Goal: Task Accomplishment & Management: Use online tool/utility

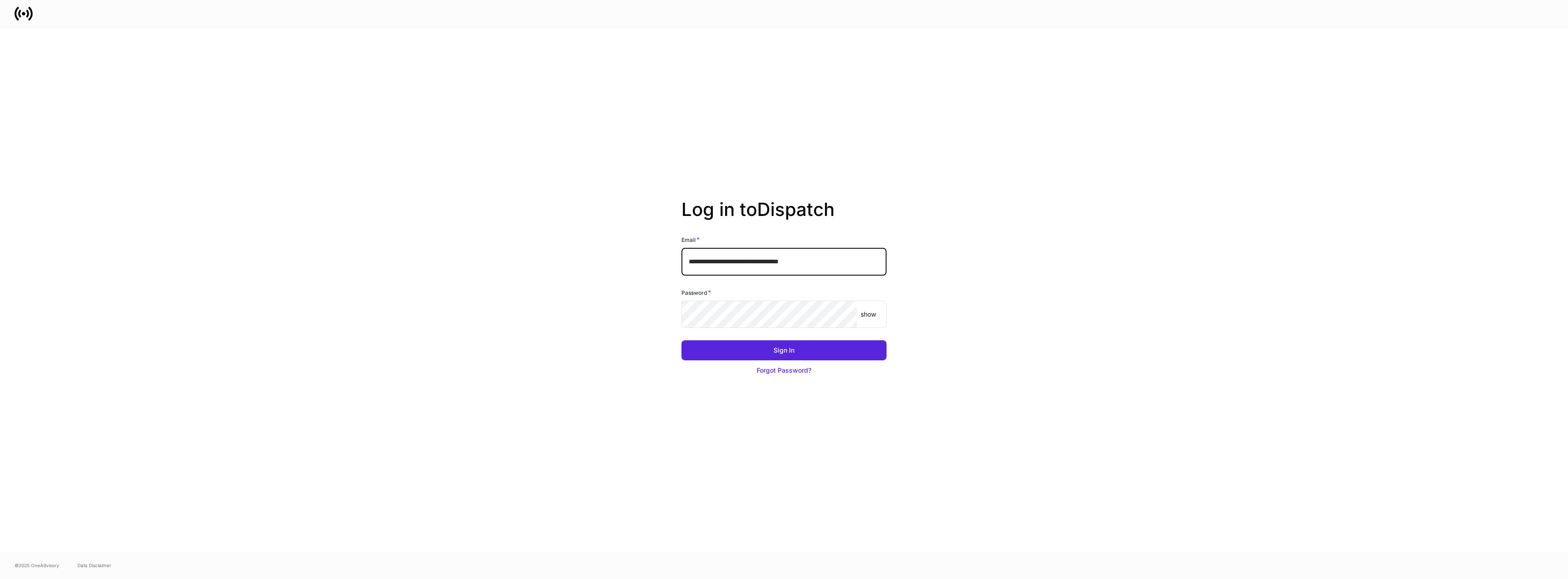
click at [748, 265] on input "**********" at bounding box center [784, 261] width 205 height 28
type input "**********"
click at [825, 353] on button "Sign In" at bounding box center [784, 350] width 205 height 20
